Goal: Transaction & Acquisition: Register for event/course

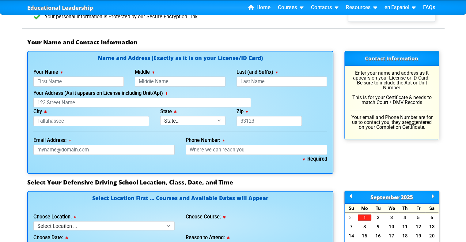
scroll to position [396, 0]
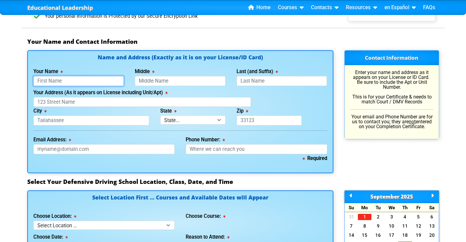
click at [90, 81] on input "Your Name" at bounding box center [78, 81] width 91 height 10
type input "[PERSON_NAME]"
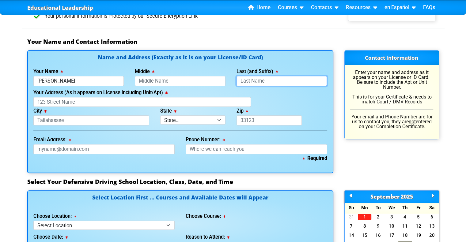
type input "Roman"
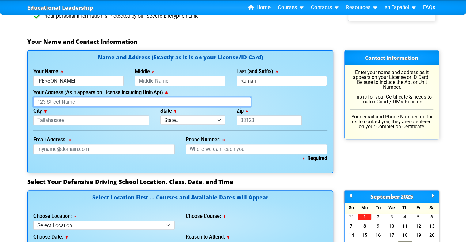
type input "[STREET_ADDRESS]"
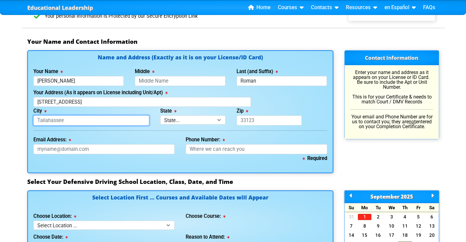
type input "Kissimmee"
select select "{"fullName":"Florida","abbreviation":"FL","uniqueId":"1d559909-6cf0-4a4d-848e-a…"
type input "34758"
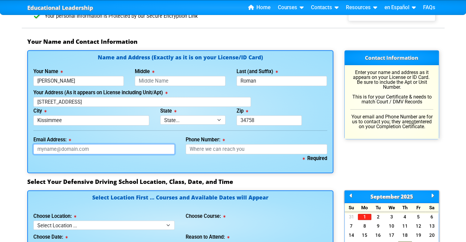
type input "[EMAIL_ADDRESS][DOMAIN_NAME]"
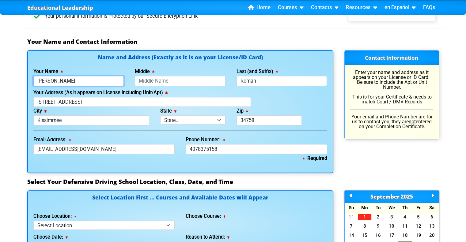
type input "[PHONE_NUMBER]"
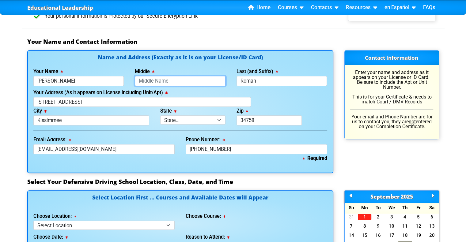
click at [172, 77] on input "Middle" at bounding box center [180, 81] width 91 height 10
type input "[PERSON_NAME]"
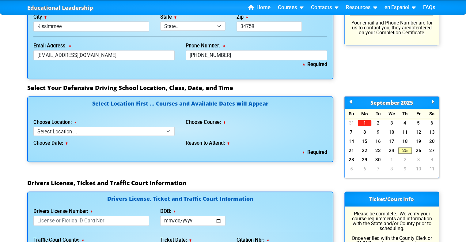
scroll to position [500, 0]
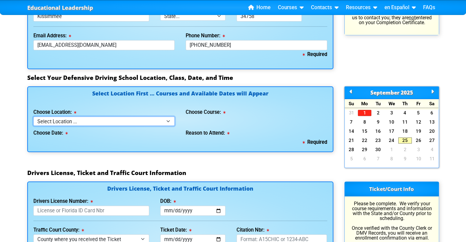
click at [135, 119] on select "Select Location ... Tampa Orlando Kissimmee [GEOGRAPHIC_DATA] - en español [GEO…" at bounding box center [104, 121] width 142 height 9
select select "4"
click at [33, 117] on select "Select Location ... Tampa Orlando Kissimmee [GEOGRAPHIC_DATA] - en español [GEO…" at bounding box center [104, 121] width 142 height 9
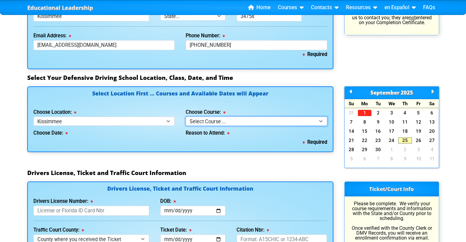
click at [198, 120] on select "Select Course ... 4 Hour BDI Class (Basic Course & TCAC) 4 Hour Under 25 Class …" at bounding box center [257, 121] width 142 height 9
select select "4"
click at [186, 117] on select "Select Course ... 4 Hour BDI Class (Basic Course & TCAC) 4 Hour Under 25 Class …" at bounding box center [257, 121] width 142 height 9
select select
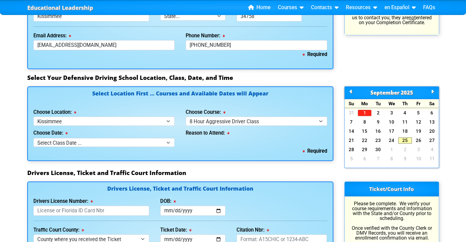
click at [137, 147] on div "Required" at bounding box center [180, 151] width 294 height 9
click at [136, 144] on select "Select Class Date ... Sep 10 -- (Closed - Class Full)" at bounding box center [104, 142] width 142 height 9
click at [128, 121] on select "Select Location ... Tampa Orlando Kissimmee [GEOGRAPHIC_DATA] - en español [GEO…" at bounding box center [104, 121] width 142 height 9
select select "3"
click at [33, 117] on select "Select Location ... Tampa Orlando Kissimmee [GEOGRAPHIC_DATA] - en español [GEO…" at bounding box center [104, 121] width 142 height 9
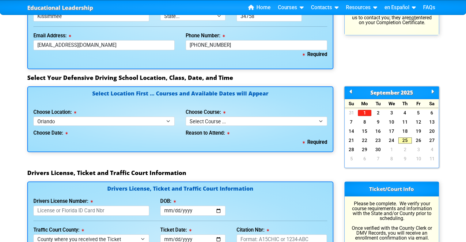
click at [198, 115] on div "Choose Course: Select Course ... 4 Hour Under 25 Class (STOP or Youthful Offend…" at bounding box center [257, 116] width 142 height 17
click at [200, 119] on select "Select Course ... 4 Hour Under 25 Class (STOP or Youthful Offender) 8 Hour Aggr…" at bounding box center [257, 121] width 142 height 9
select select "4"
click at [186, 117] on select "Select Course ... 4 Hour Under 25 Class (STOP or Youthful Offender) 8 Hour Aggr…" at bounding box center [257, 121] width 142 height 9
select select
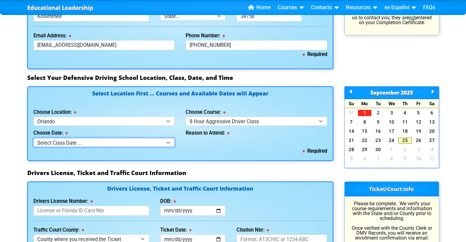
click at [152, 142] on select "Select Class Date ... Sep 6 -- (Closed - Class Full)" at bounding box center [104, 142] width 142 height 9
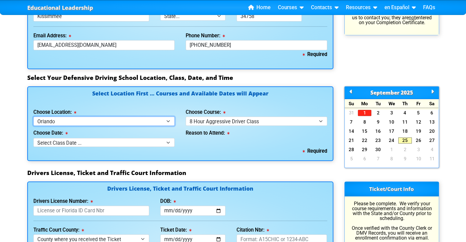
click at [148, 119] on select "Select Location ... Tampa Orlando Kissimmee [GEOGRAPHIC_DATA] - en español [GEO…" at bounding box center [104, 121] width 142 height 9
select select "2"
click at [33, 117] on select "Select Location ... Tampa Orlando Kissimmee [GEOGRAPHIC_DATA] - en español [GEO…" at bounding box center [104, 121] width 142 height 9
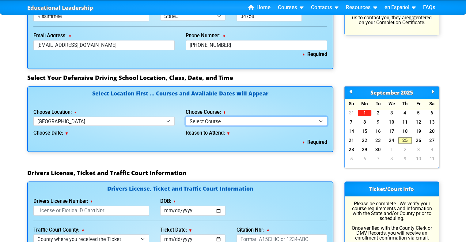
drag, startPoint x: 226, startPoint y: 117, endPoint x: 232, endPoint y: 160, distance: 43.2
click at [232, 160] on div "Select Location First ... Courses and Available Dates will Appear Choose Locati…" at bounding box center [180, 127] width 317 height 83
select select "4"
click at [186, 117] on select "Select Course ... 4 Hour BDI Class (Basic Course & TCAC) 4 Hour Under 25 Class …" at bounding box center [257, 121] width 142 height 9
select select
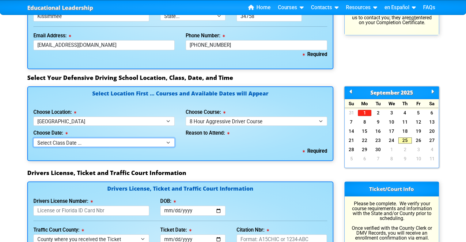
click at [156, 139] on select "Select Class Date ... Oct 4 -- (Saturday from 8:30am-5:30pm) Oct 11 -- (Saturda…" at bounding box center [104, 142] width 142 height 9
click at [217, 131] on label "Reason to Attend:" at bounding box center [208, 133] width 44 height 5
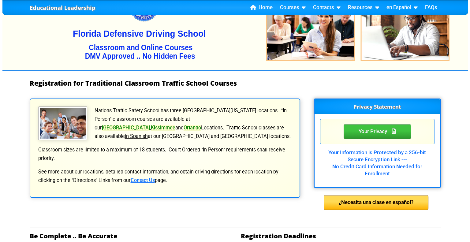
scroll to position [38, 0]
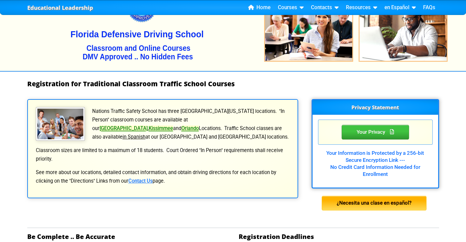
click at [345, 201] on div "¿Necesita una clase en español?" at bounding box center [374, 203] width 105 height 15
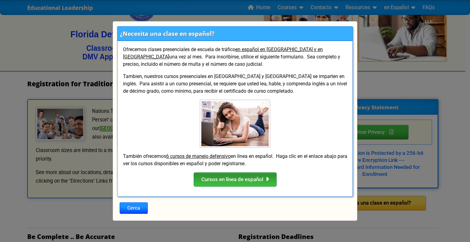
click at [258, 183] on div "Cursos en línea de español" at bounding box center [235, 179] width 83 height 15
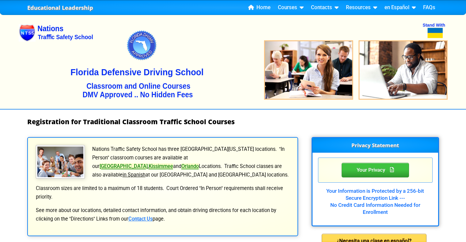
select select "2"
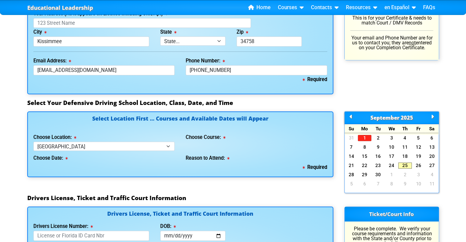
scroll to position [479, 0]
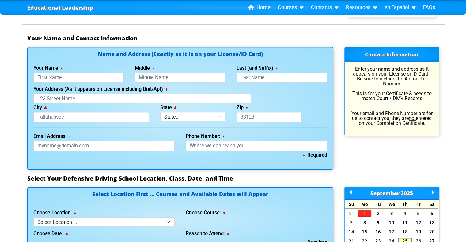
scroll to position [480, 0]
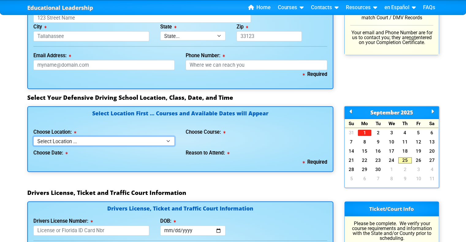
click at [146, 141] on select "Select Location ... Tampa Orlando Kissimmee [GEOGRAPHIC_DATA] - en español [GEO…" at bounding box center [104, 141] width 142 height 9
select select "7"
click at [33, 137] on select "Select Location ... Tampa Orlando Kissimmee [GEOGRAPHIC_DATA] - en español [GEO…" at bounding box center [104, 141] width 142 height 9
select select
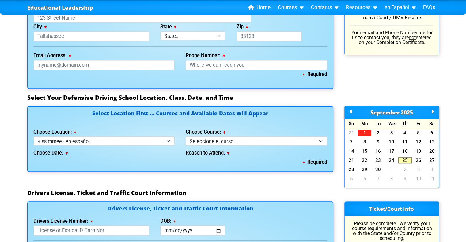
click at [201, 135] on div "Choose Course: Seleccione el curso... Clase de BDI de 4 horas (Curso básico y T…" at bounding box center [257, 136] width 142 height 17
click at [204, 138] on select "Seleccione el curso... Clase de BDI de 4 horas (Curso básico y TCAC) Clase de 4…" at bounding box center [257, 141] width 142 height 9
click at [154, 137] on select "Select Location ... Tampa Orlando Kissimmee [GEOGRAPHIC_DATA] - en español [GEO…" at bounding box center [104, 141] width 142 height 9
select select "8"
click at [33, 137] on select "Select Location ... Tampa Orlando Kissimmee [GEOGRAPHIC_DATA] - en español [GEO…" at bounding box center [104, 141] width 142 height 9
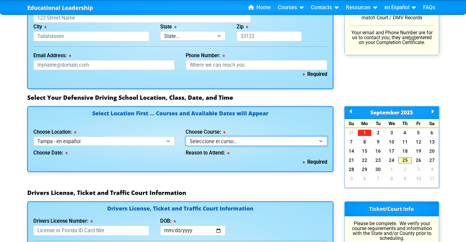
click at [218, 138] on select "Seleccione el curso... Clase de BDI de 4 horas (Curso básico y TCAC) Clase de 4…" at bounding box center [257, 141] width 142 height 9
select select "4"
click at [186, 137] on select "Seleccione el curso... Clase de BDI de 4 horas (Curso básico y TCAC) Clase de 4…" at bounding box center [257, 141] width 142 height 9
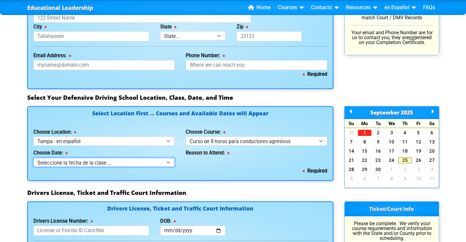
click at [147, 163] on select "Seleccione la fecha de la clase ... 12 de octubure -- ([PERSON_NAME] de 9:30am-…" at bounding box center [104, 162] width 142 height 9
select select "[DATE], 11"
click at [33, 158] on select "Seleccione la fecha de la clase ... 12 de octubure -- ([PERSON_NAME] de 9:30am-…" at bounding box center [104, 162] width 142 height 9
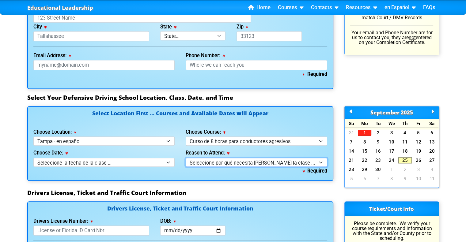
click at [212, 160] on select "Seleccione por qué necesita [PERSON_NAME] la clase ... Orden judicial - Curso p…" at bounding box center [257, 162] width 142 height 9
select select "8 Hour Aggressive Driver - Court Ordered"
click at [186, 158] on select "Seleccione por qué necesita [PERSON_NAME] la clase ... Orden judicial - Curso p…" at bounding box center [257, 162] width 142 height 9
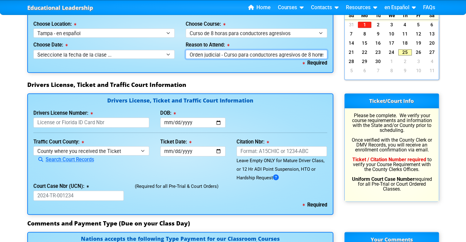
scroll to position [590, 0]
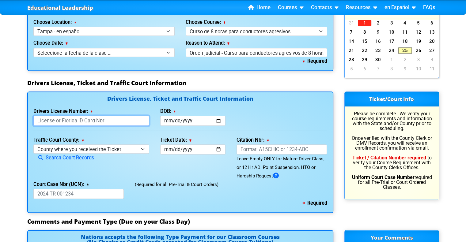
click at [100, 125] on input "Drivers License Number:" at bounding box center [91, 121] width 116 height 10
type input "R552472041420"
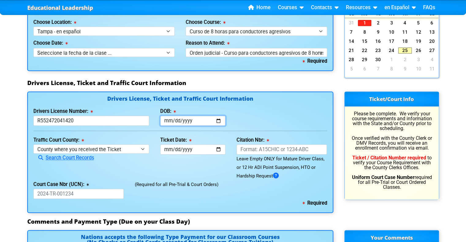
click at [217, 121] on input "DOB:" at bounding box center [192, 121] width 65 height 10
click at [199, 122] on input "DOB:" at bounding box center [192, 121] width 65 height 10
type input "[DATE]"
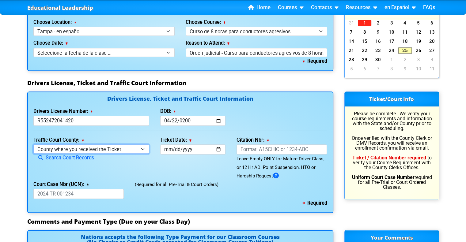
click at [127, 150] on select "County where you received the Ticket Out of State Out of State - [US_STATE] Out…" at bounding box center [91, 149] width 116 height 9
select select "{"countyName":"Orange","state":"[US_STATE]","uniqueId":"72cd9516-2a86-4b1d-9e65…"
click at [33, 145] on select "County where you received the Ticket Out of State Out of State - [US_STATE] Out…" at bounding box center [91, 149] width 116 height 9
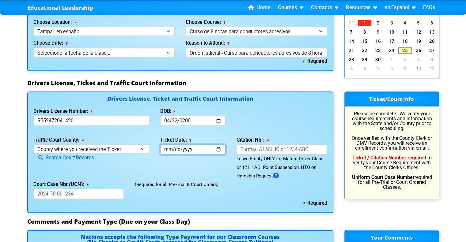
click at [186, 148] on input "Ticket Date:" at bounding box center [192, 150] width 65 height 10
click at [348, 90] on div "Drivers License, Ticket and Traffic Court Information" at bounding box center [233, 85] width 423 height 12
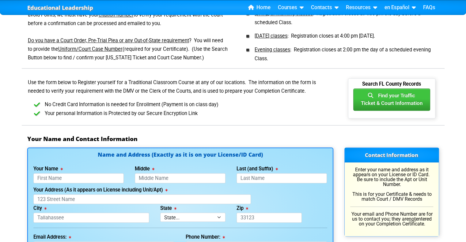
scroll to position [298, 0]
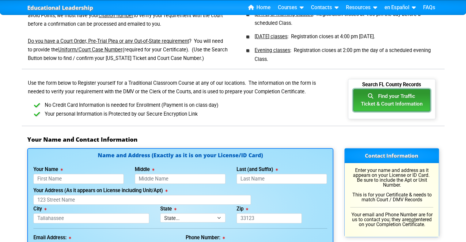
click at [385, 101] on button "Find your Traffic Ticket & Court Information" at bounding box center [391, 100] width 77 height 22
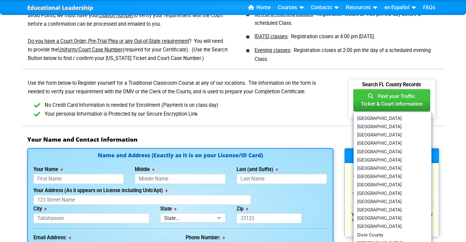
click at [413, 124] on div "Use the form below to Register yourself for a Traditional Classroom Course at a…" at bounding box center [233, 105] width 423 height 52
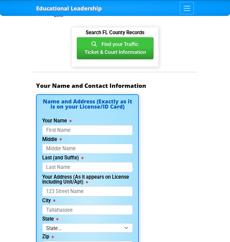
scroll to position [751, 0]
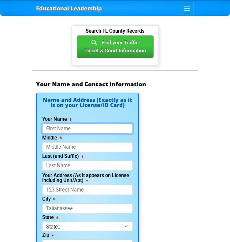
click at [85, 124] on input "Your Name" at bounding box center [87, 129] width 91 height 10
type input "[PERSON_NAME]"
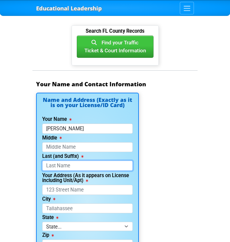
type input "Roman"
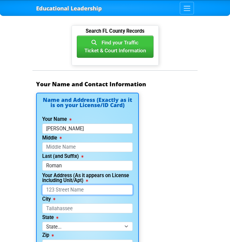
type input "[STREET_ADDRESS]"
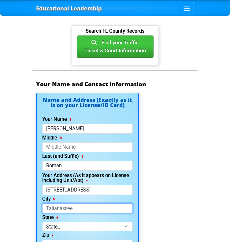
type input "Kissimmee"
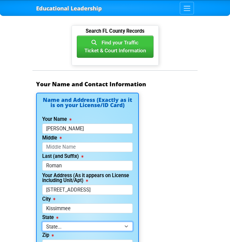
select select "{"fullName":"[US_STATE]","abbreviation":"FL","uniqueId":"1d559909-6cf0-4a4d-848…"
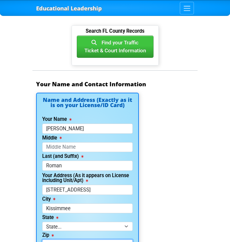
type input "34758"
type input "[EMAIL_ADDRESS][DOMAIN_NAME]"
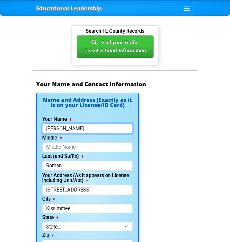
type input "[PHONE_NUMBER]"
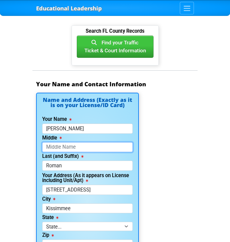
click at [99, 142] on input "Middle" at bounding box center [87, 147] width 91 height 10
type input "[PERSON_NAME]"
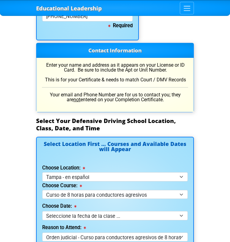
scroll to position [1027, 0]
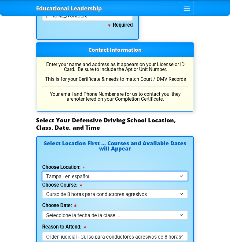
click at [103, 172] on select "Select Location ... Tampa Orlando Kissimmee [GEOGRAPHIC_DATA] - en español [GEO…" at bounding box center [115, 176] width 146 height 9
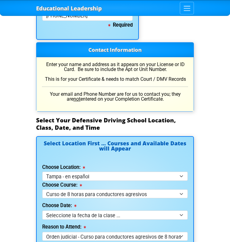
click at [127, 163] on div "Choose Location: Select Location ... Tampa Orlando Kissimmee [GEOGRAPHIC_DATA] …" at bounding box center [115, 171] width 146 height 17
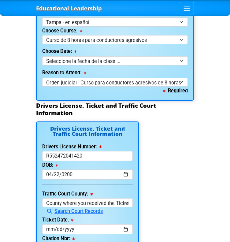
scroll to position [1207, 0]
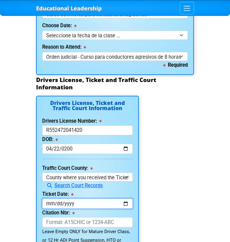
click at [53, 199] on input "Ticket Date:" at bounding box center [87, 204] width 91 height 10
type input "[DATE]"
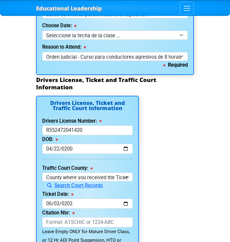
click at [164, 168] on div "Drivers License, Ticket and Traffic Court Information Drivers License Number: […" at bounding box center [114, 239] width 165 height 287
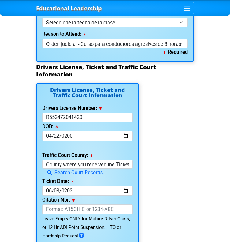
scroll to position [1221, 0]
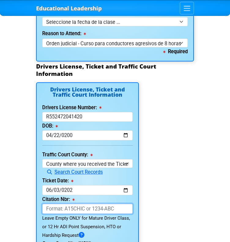
click at [92, 204] on input "Citation Nbr:" at bounding box center [87, 209] width 91 height 10
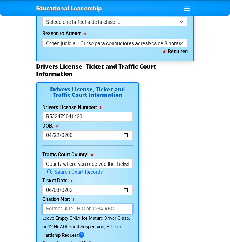
click at [86, 204] on input "Citation Nbr:" at bounding box center [87, 209] width 91 height 10
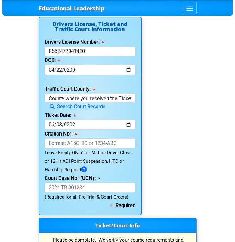
scroll to position [1286, 0]
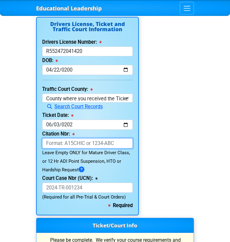
click at [103, 138] on input "Citation Nbr:" at bounding box center [87, 143] width 91 height 10
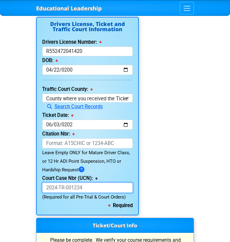
click at [93, 183] on input "Court Case Nbr (UCN):" at bounding box center [87, 188] width 91 height 10
type input "2025-TR-502037-A-O"
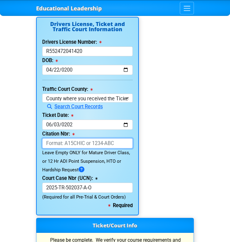
click at [108, 138] on input "Citation Nbr:" at bounding box center [87, 143] width 91 height 10
click at [138, 109] on div "Drivers License, Ticket and Traffic Court Information Drivers License Number: […" at bounding box center [87, 116] width 103 height 198
click at [83, 170] on icon at bounding box center [82, 170] width 6 height 0
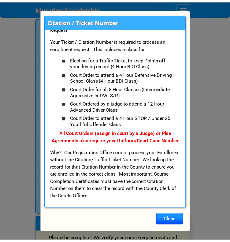
scroll to position [0, 0]
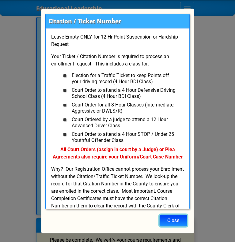
click at [173, 217] on button "Close" at bounding box center [174, 221] width 28 height 12
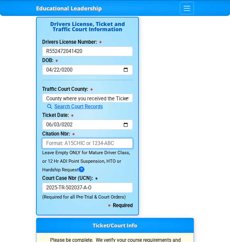
click at [92, 138] on input "Citation Nbr:" at bounding box center [87, 143] width 91 height 10
type input "ALF5TME"
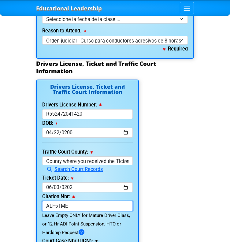
scroll to position [1246, 0]
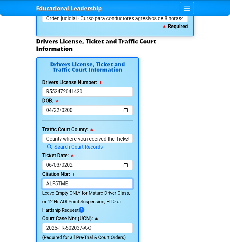
click at [111, 179] on input "ALF5TME" at bounding box center [87, 184] width 91 height 10
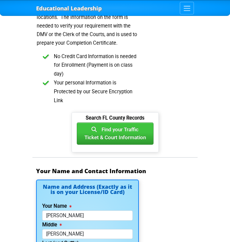
scroll to position [664, 0]
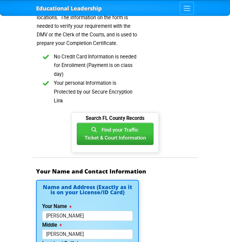
drag, startPoint x: 138, startPoint y: 117, endPoint x: 106, endPoint y: 92, distance: 40.7
click at [106, 92] on div "Use the form below to Register yourself for a Traditional Classroom Course at a…" at bounding box center [114, 79] width 165 height 167
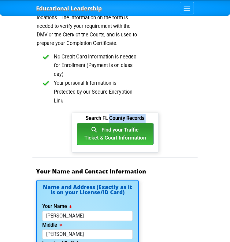
drag, startPoint x: 110, startPoint y: 106, endPoint x: 112, endPoint y: 110, distance: 4.6
click at [112, 114] on div "Search FL County Records Find your Traffic Ticket & Court Information [GEOGRAPH…" at bounding box center [115, 130] width 77 height 33
click at [112, 123] on button "Find your Traffic Ticket & Court Information" at bounding box center [115, 134] width 77 height 22
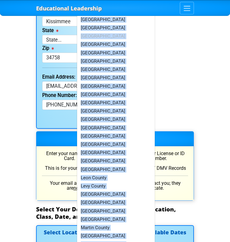
scroll to position [940, 0]
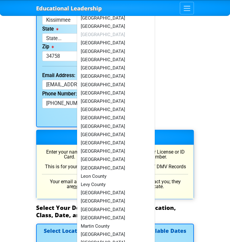
click at [176, 79] on div "Name and Address (Exactly as it is on your License/ID Card) Your Name [PERSON_N…" at bounding box center [114, 52] width 165 height 297
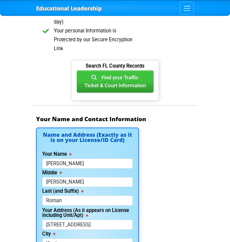
scroll to position [714, 0]
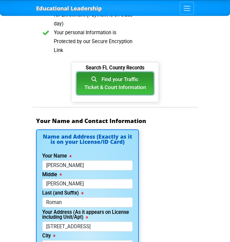
click at [138, 72] on button "Find your Traffic Ticket & Court Information" at bounding box center [115, 83] width 77 height 22
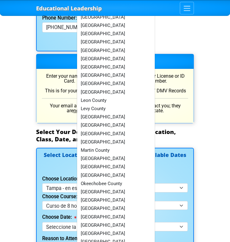
scroll to position [1015, 0]
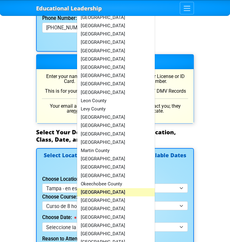
click at [97, 188] on link "[GEOGRAPHIC_DATA]" at bounding box center [116, 192] width 78 height 8
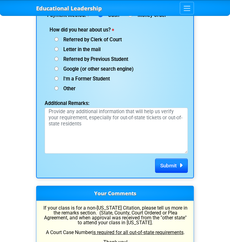
scroll to position [1647, 0]
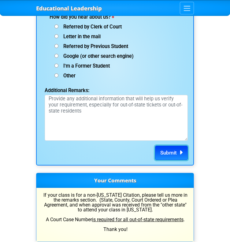
click at [163, 150] on span "Submit" at bounding box center [168, 153] width 17 height 6
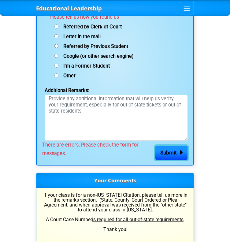
scroll to position [1546, 0]
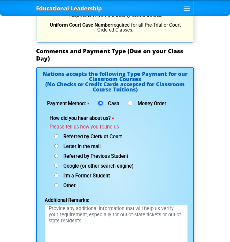
click at [55, 164] on input "Google (or other search engine)" at bounding box center [57, 166] width 4 height 4
radio input "true"
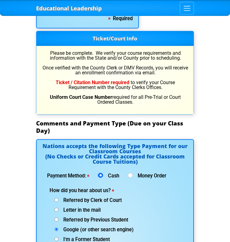
scroll to position [1473, 0]
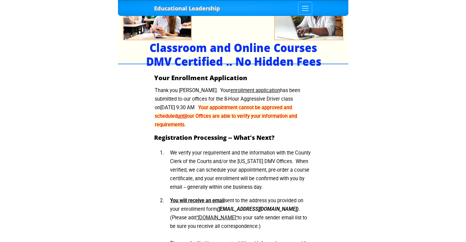
scroll to position [60, 0]
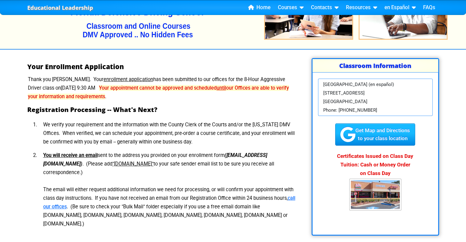
click at [230, 58] on div "Your Enrollment Application Thank you Jean. Your enrollment application has bee…" at bounding box center [163, 147] width 282 height 178
